Goal: Task Accomplishment & Management: Complete application form

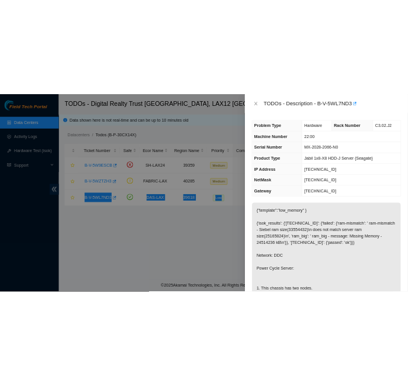
scroll to position [257, 0]
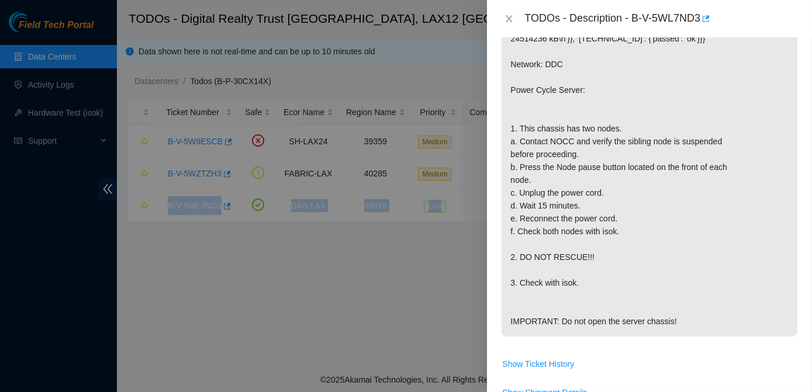
click at [299, 91] on div at bounding box center [406, 196] width 812 height 392
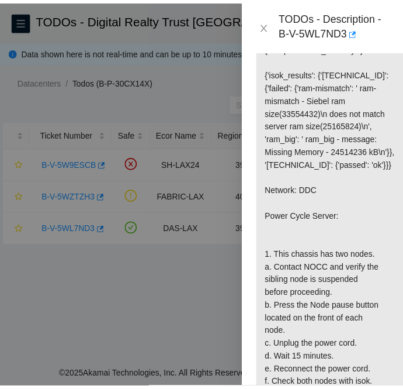
scroll to position [316, 0]
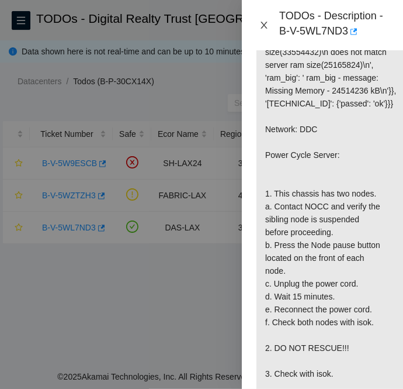
click at [265, 25] on icon "close" at bounding box center [263, 24] width 9 height 9
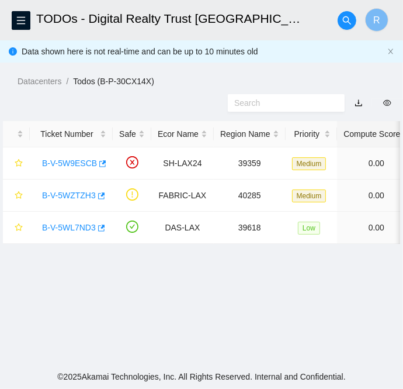
scroll to position [278, 0]
click at [66, 163] on link "B-V-5W9ESCB" at bounding box center [69, 162] width 55 height 9
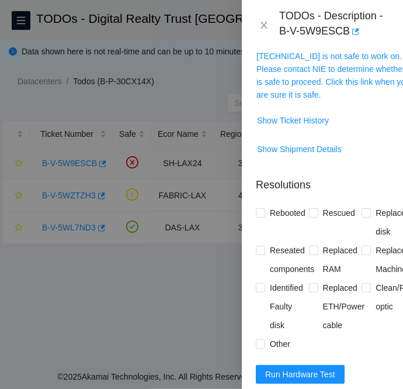
scroll to position [368, 0]
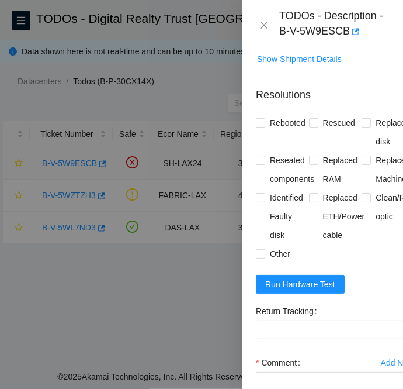
click at [66, 163] on div at bounding box center [201, 194] width 403 height 389
click at [263, 26] on icon "close" at bounding box center [264, 25] width 6 height 7
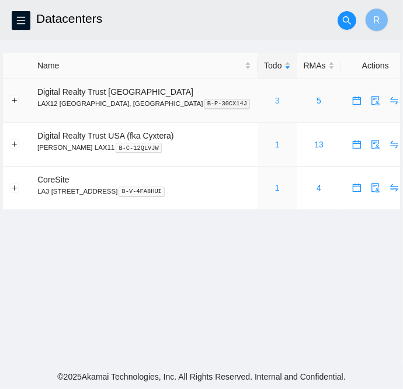
click at [275, 101] on link "3" at bounding box center [277, 100] width 5 height 9
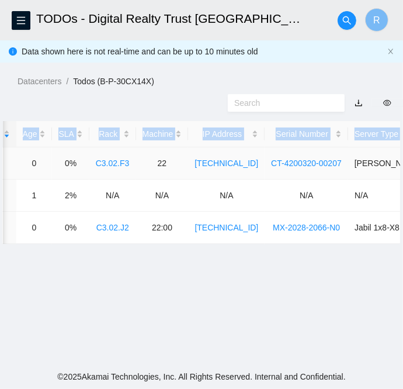
scroll to position [0, 476]
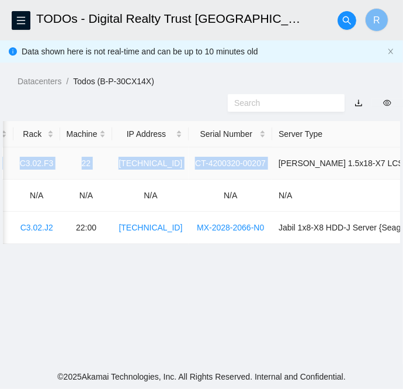
drag, startPoint x: 31, startPoint y: 162, endPoint x: 250, endPoint y: 162, distance: 219.1
click at [250, 162] on tr "B-V-5W9ESCB SH-LAX24 39359 Medium 0.00 0 0% C3.02.F3 22 184.28.73.25 CT-4200320…" at bounding box center [5, 163] width 957 height 32
copy tr "B-V-5W9ESCB SH-LAX24 39359 Medium 0.00 0 0% C3.02.F3 22 184.28.73.25 CT-4200320…"
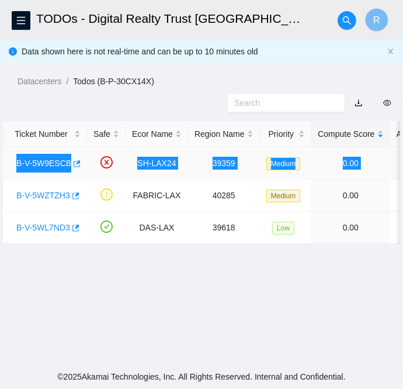
scroll to position [0, 0]
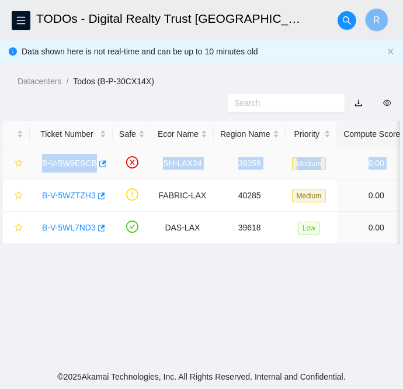
click at [63, 164] on link "B-V-5W9ESCB" at bounding box center [69, 162] width 55 height 9
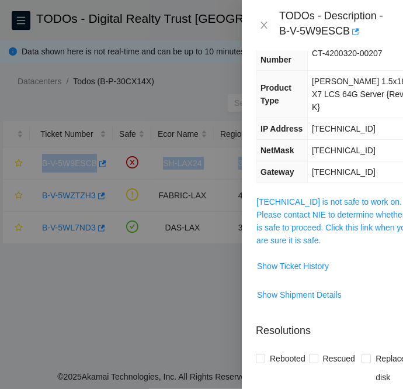
scroll to position [148, 0]
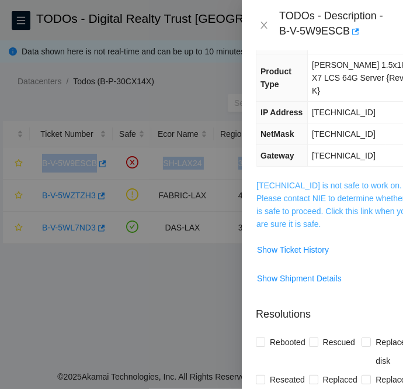
click at [327, 187] on link "184.28.73.25 is not safe to work on. Please contact NIE to determine whether it…" at bounding box center [334, 205] width 155 height 48
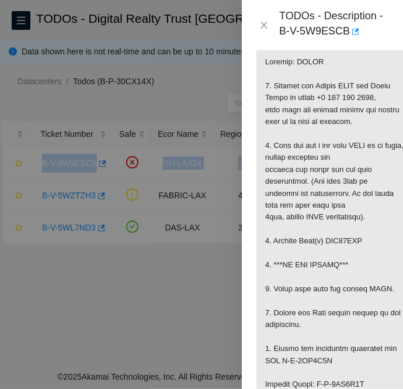
scroll to position [291, 0]
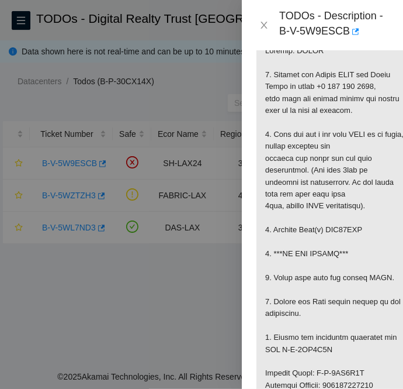
click at [346, 227] on p at bounding box center [336, 379] width 158 height 686
copy p "WJG07XVX"
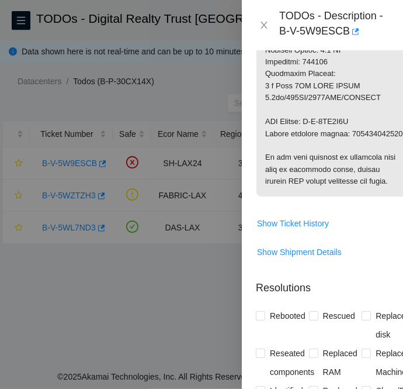
scroll to position [818, 0]
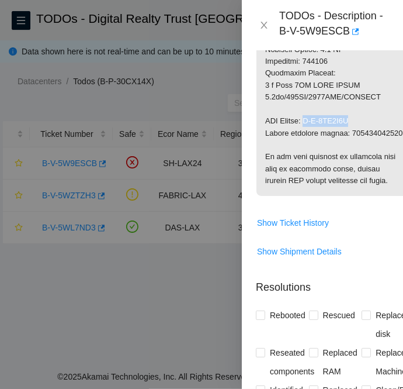
drag, startPoint x: 309, startPoint y: 119, endPoint x: 363, endPoint y: 115, distance: 55.0
copy p "B-V-5WF7O8W"
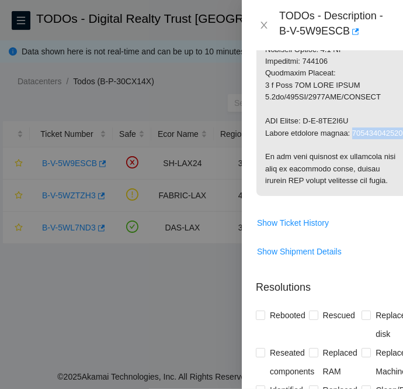
copy p "463470060178"
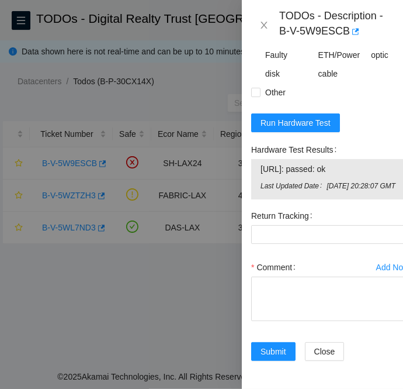
scroll to position [1175, 5]
click at [305, 123] on span "Run Hardware Test" at bounding box center [296, 122] width 70 height 13
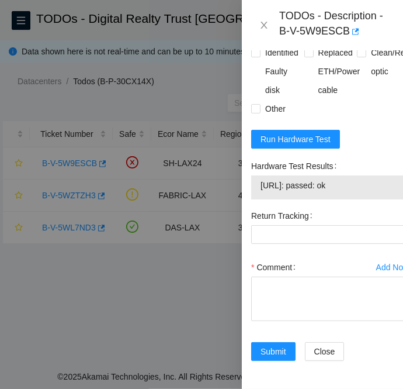
drag, startPoint x: 365, startPoint y: 176, endPoint x: 257, endPoint y: 179, distance: 107.6
click at [257, 179] on div "184.28.73.25: passed: ok" at bounding box center [330, 187] width 159 height 24
copy tbody "184.28.73.25: passed: ok"
click at [282, 276] on div at bounding box center [330, 298] width 159 height 44
click at [276, 277] on textarea "Comment" at bounding box center [330, 298] width 159 height 44
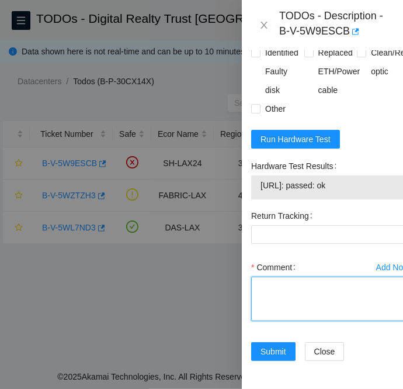
paste textarea "B-V-5W9ESCB SH-LAX24 Medium 0 0% C3.02.F3 22 184.28.73.25 CT-4200320-00207 -Con…"
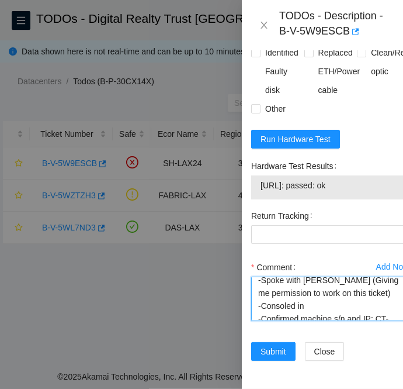
scroll to position [244, 0]
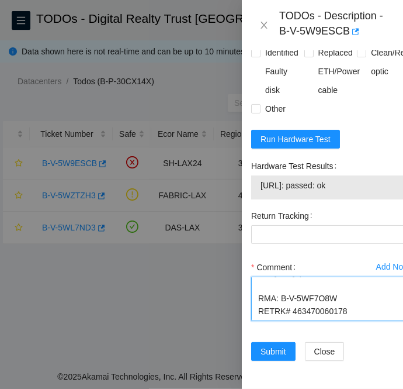
click at [307, 301] on textarea "B-V-5W9ESCB SH-LAX24 Medium 0 0% C3.02.F3 22 184.28.73.25 CT-4200320-00207 -Con…" at bounding box center [330, 298] width 159 height 44
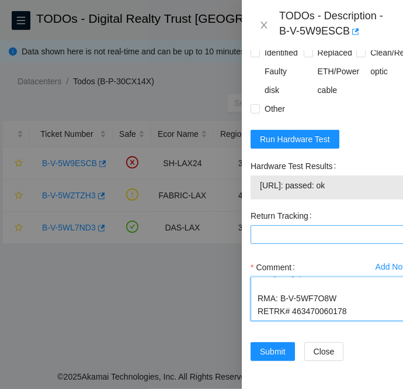
scroll to position [1155, 5]
type textarea "B-V-5W9ESCB SH-LAX24 Medium 0 0% C3.02.F3 22 184.28.73.25 CT-4200320-00207 -Con…"
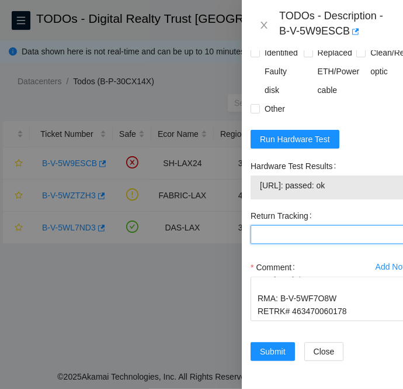
click at [311, 237] on Tracking "Return Tracking" at bounding box center [330, 234] width 159 height 19
paste Tracking "463470060178"
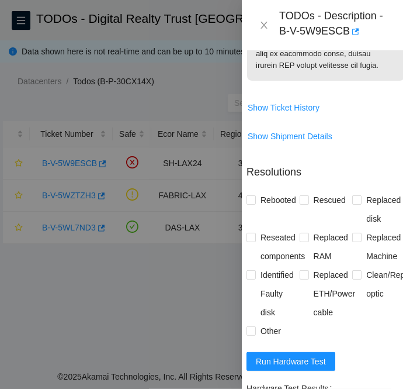
scroll to position [932, 9]
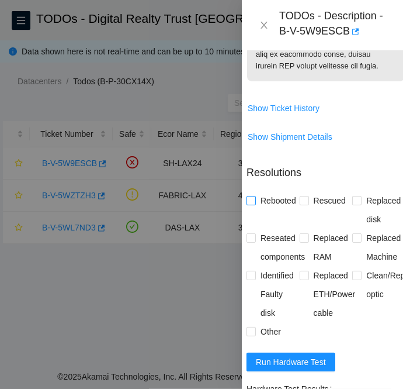
type Tracking "463470060178"
click at [251, 204] on input "Rebooted" at bounding box center [251, 200] width 8 height 8
checkbox input "true"
click at [355, 205] on span at bounding box center [356, 200] width 9 height 9
click at [355, 204] on input "Replaced disk" at bounding box center [356, 200] width 8 height 8
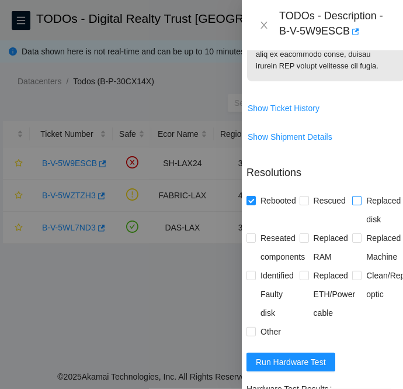
checkbox input "true"
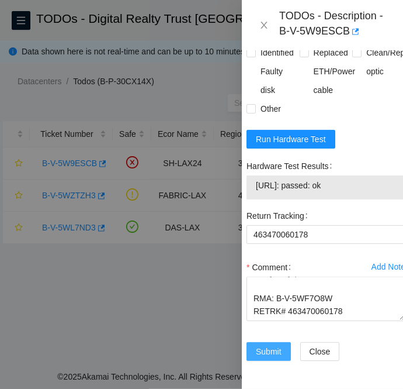
click at [268, 345] on span "Submit" at bounding box center [269, 351] width 26 height 13
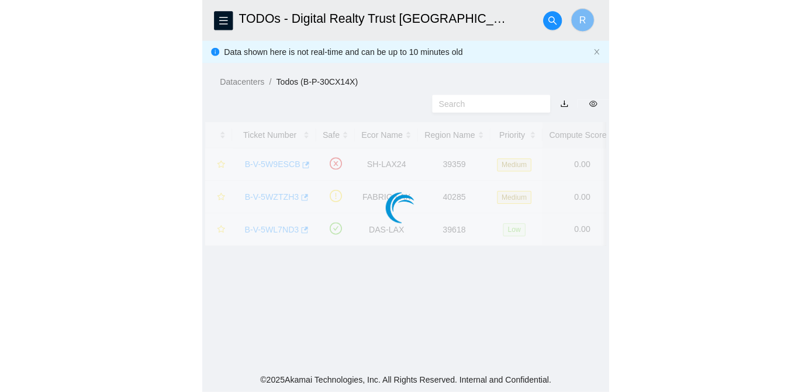
scroll to position [350, 9]
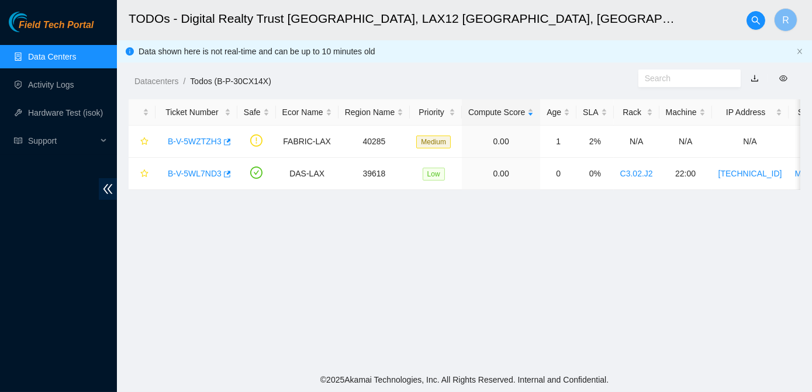
scroll to position [368, 9]
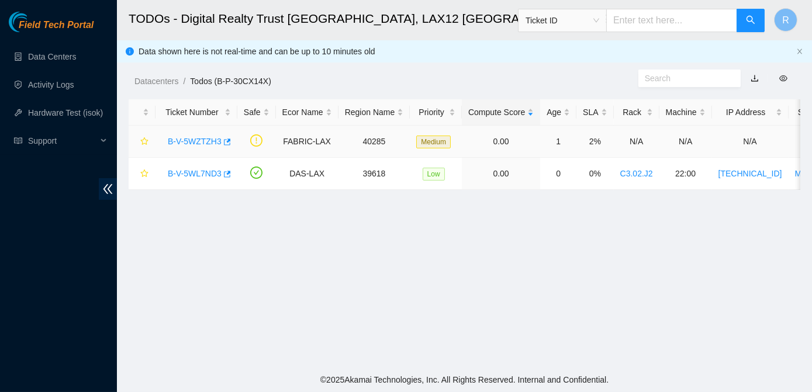
click at [194, 137] on link "B-V-5WZTZH3" at bounding box center [195, 141] width 54 height 9
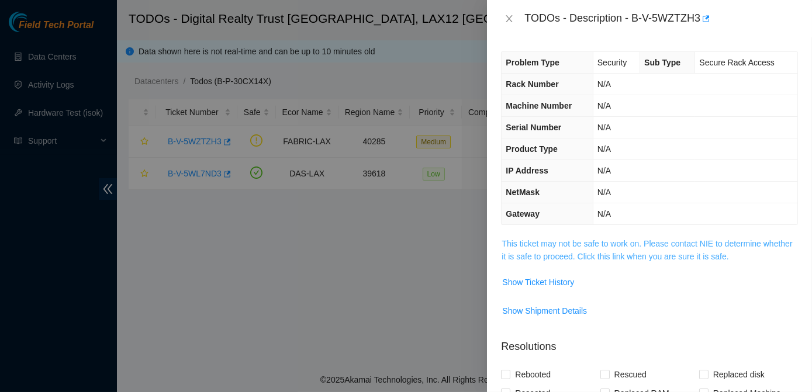
click at [534, 256] on link "This ticket may not be safe to work on. Please contact NIE to determine whether…" at bounding box center [646, 250] width 290 height 22
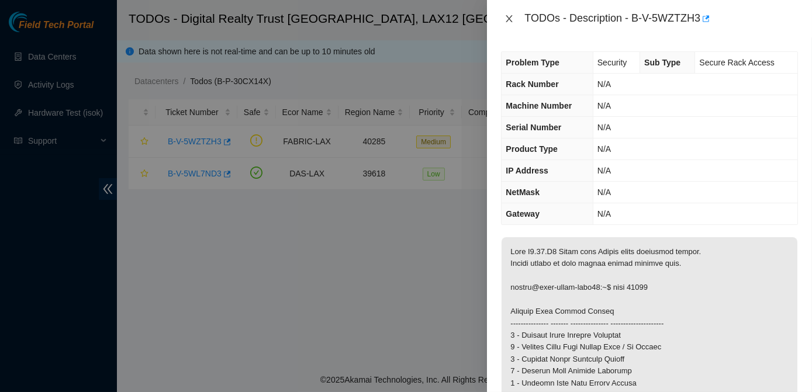
click at [510, 19] on icon "close" at bounding box center [509, 18] width 6 height 7
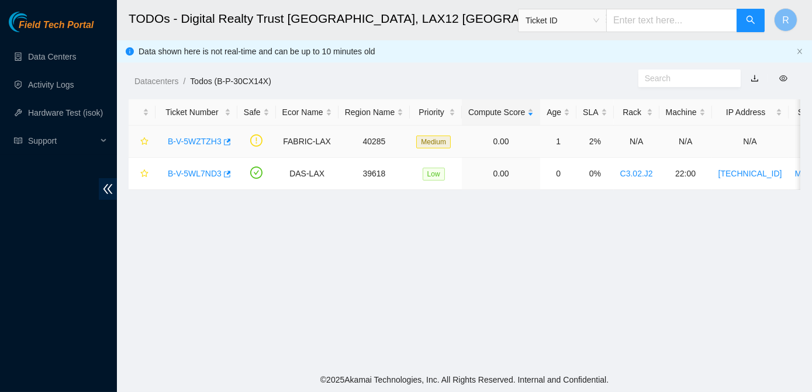
click at [196, 140] on link "B-V-5WZTZH3" at bounding box center [195, 141] width 54 height 9
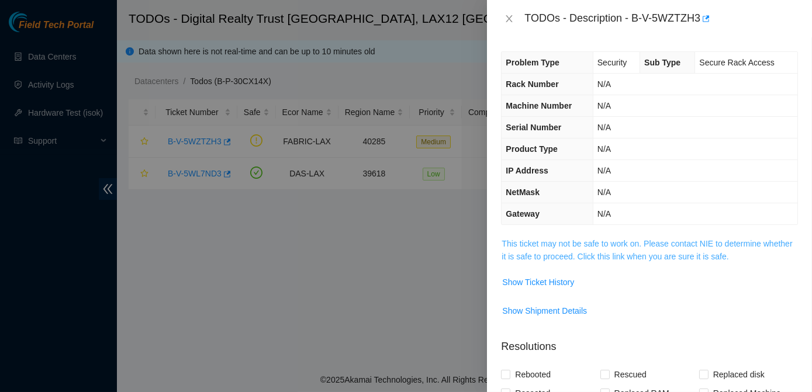
click at [567, 257] on link "This ticket may not be safe to work on. Please contact NIE to determine whether…" at bounding box center [646, 250] width 290 height 22
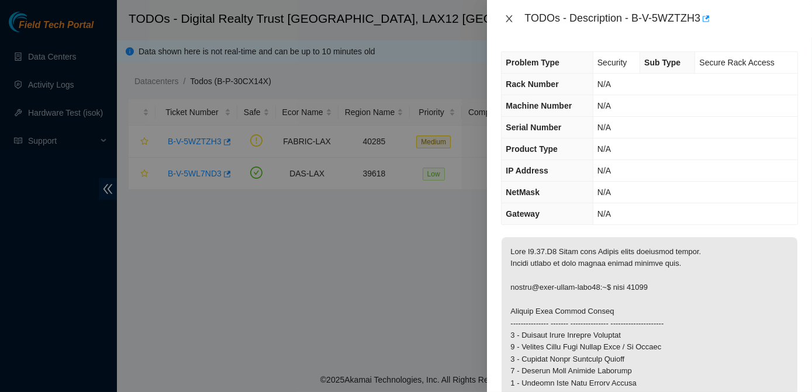
click at [511, 17] on icon "close" at bounding box center [508, 18] width 9 height 9
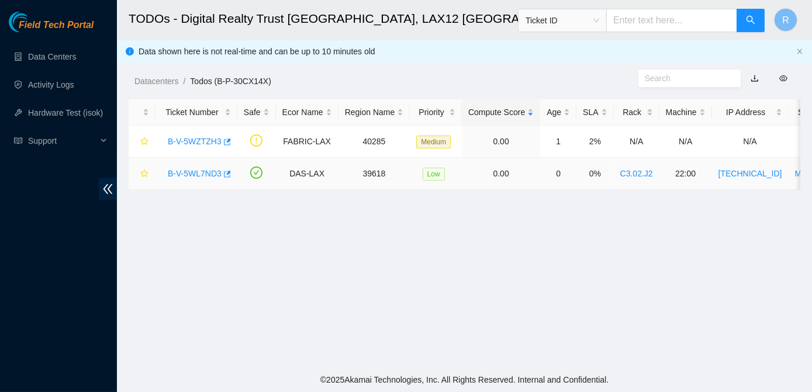
click at [205, 169] on link "B-V-5WL7ND3" at bounding box center [195, 173] width 54 height 9
